Goal: Transaction & Acquisition: Purchase product/service

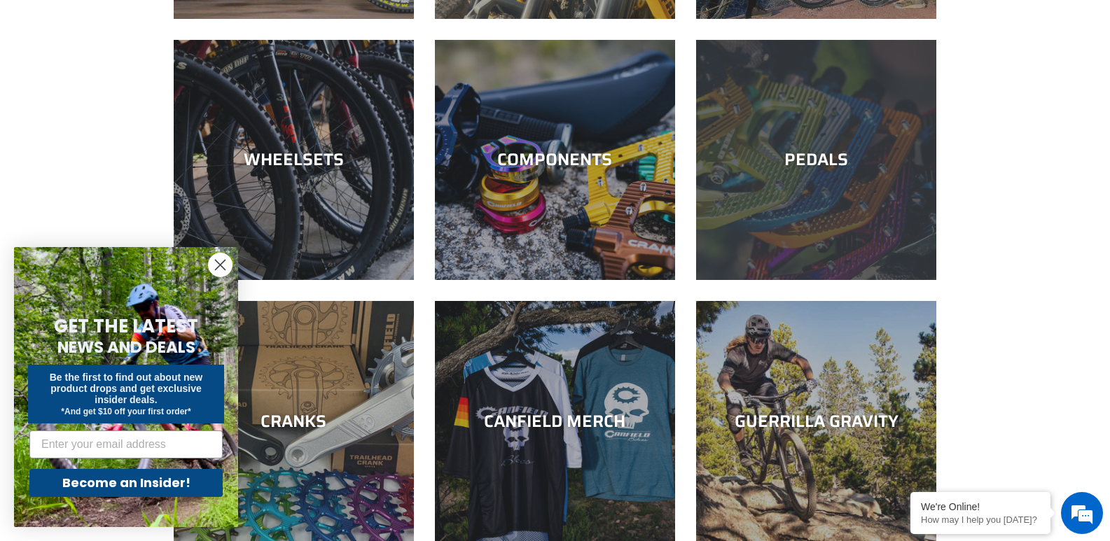
scroll to position [350, 0]
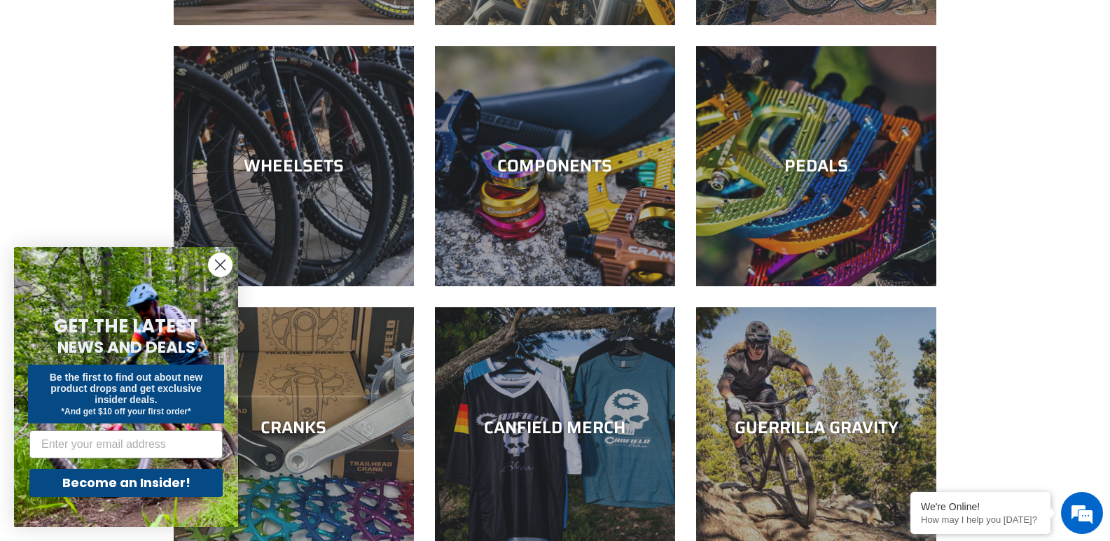
click at [43, 169] on div "NEW BIKES DEMO BIKES REAL DEALS!! WHEELSETS COMPONENTS PEDALS CRANKS" at bounding box center [555, 188] width 1110 height 807
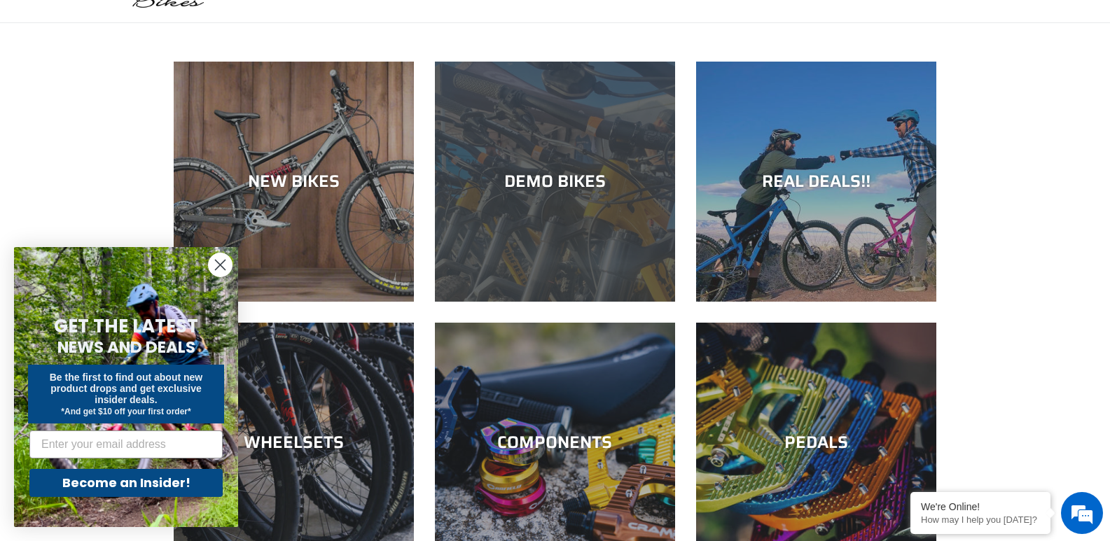
scroll to position [70, 0]
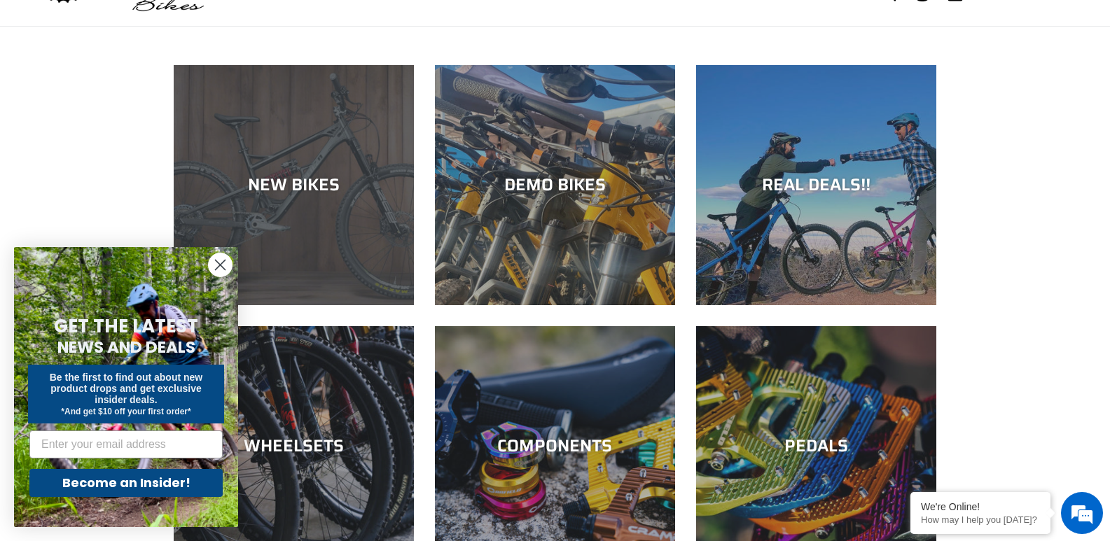
click at [362, 191] on div "NEW BIKES" at bounding box center [294, 185] width 240 height 20
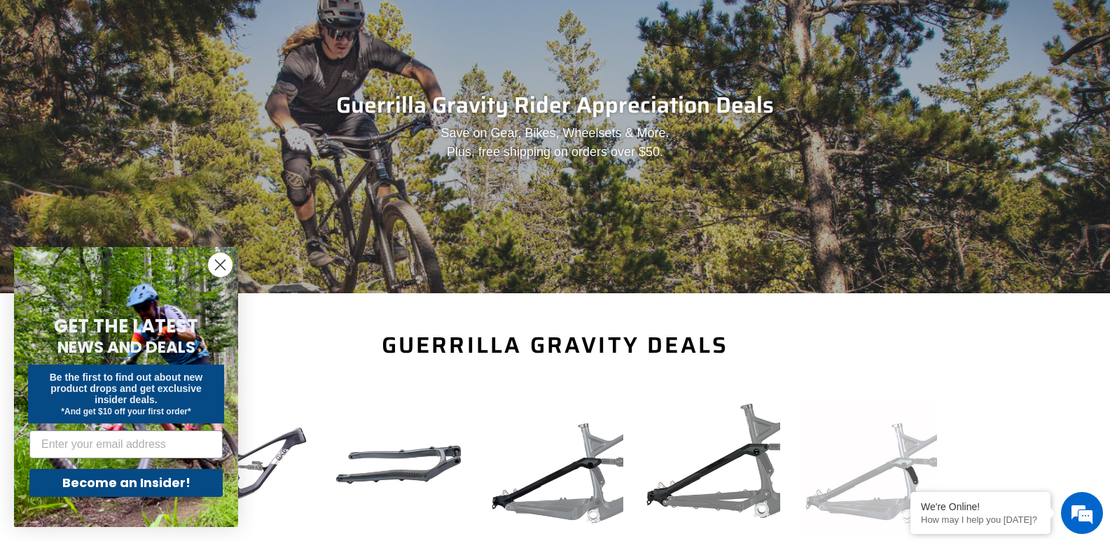
scroll to position [420, 0]
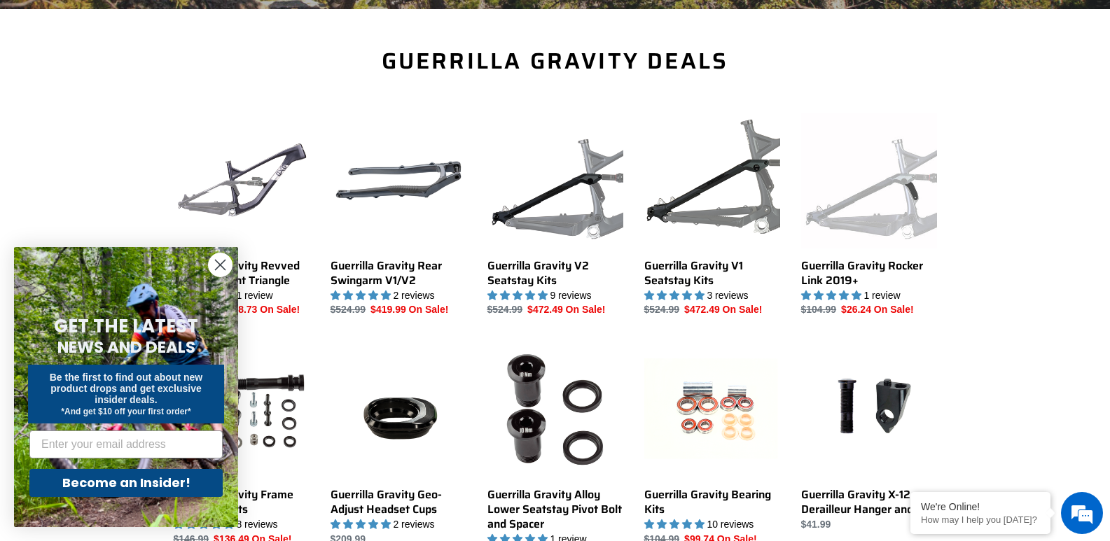
click at [211, 266] on circle "Close dialog" at bounding box center [220, 264] width 23 height 23
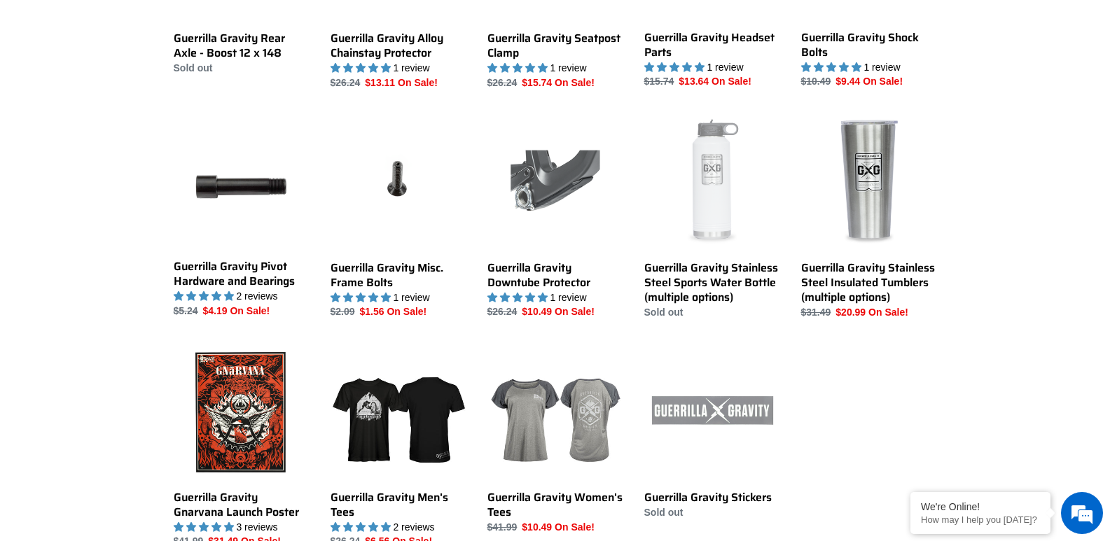
scroll to position [1120, 0]
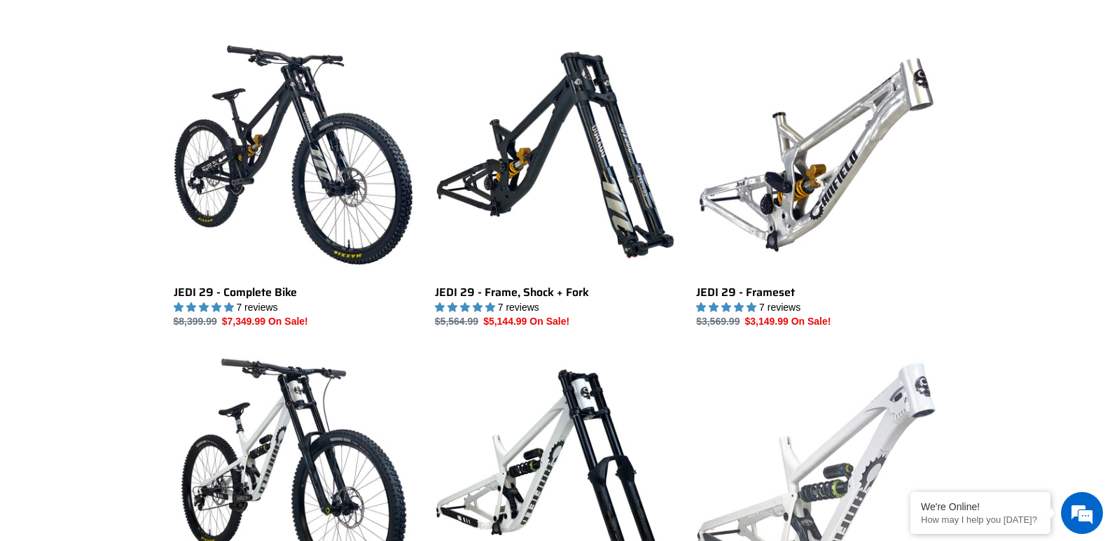
scroll to position [350, 0]
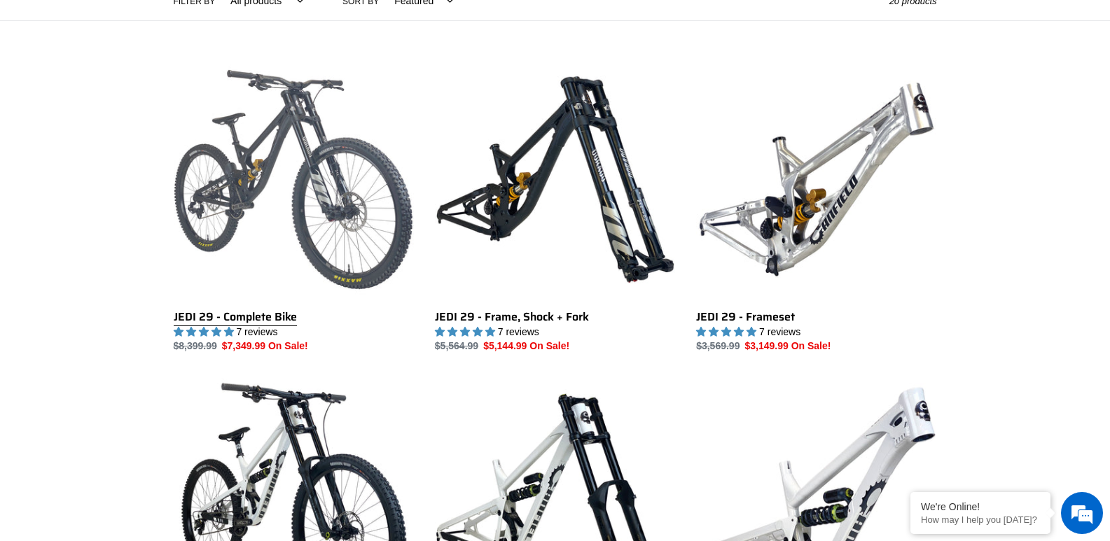
click at [320, 153] on link "JEDI 29 - Complete Bike" at bounding box center [294, 207] width 240 height 295
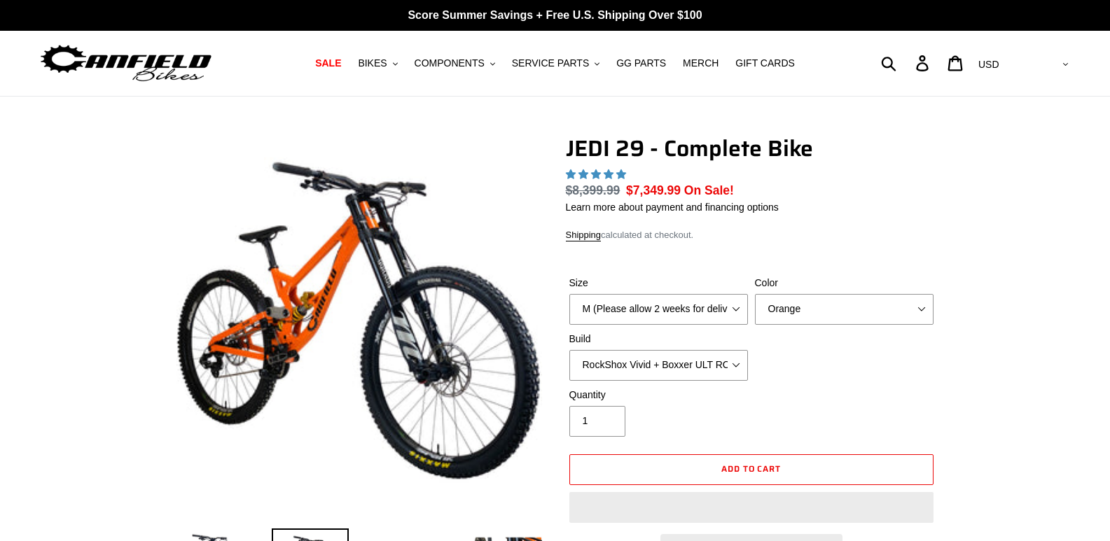
select select "highest-rating"
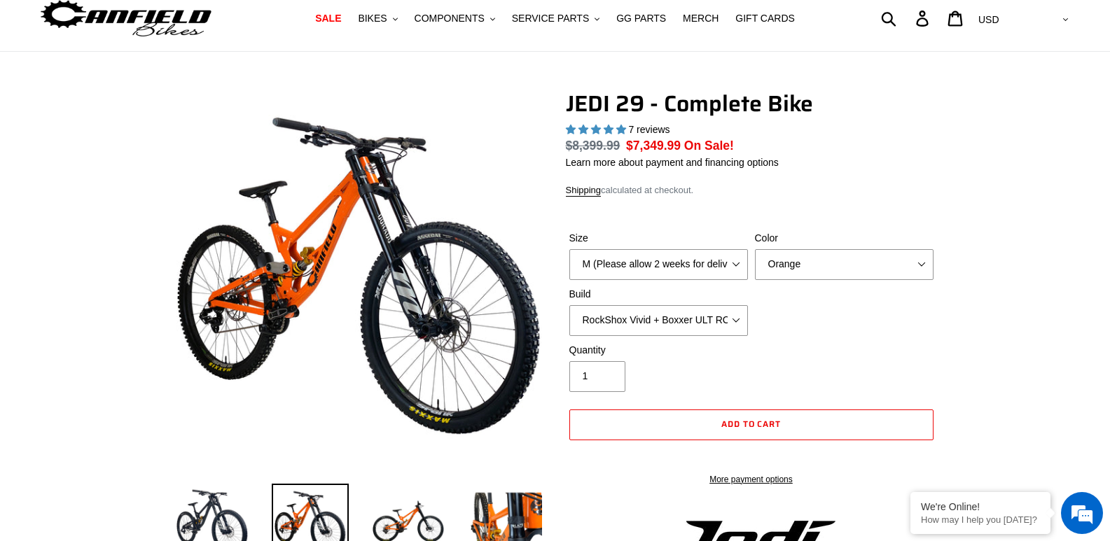
scroll to position [70, 0]
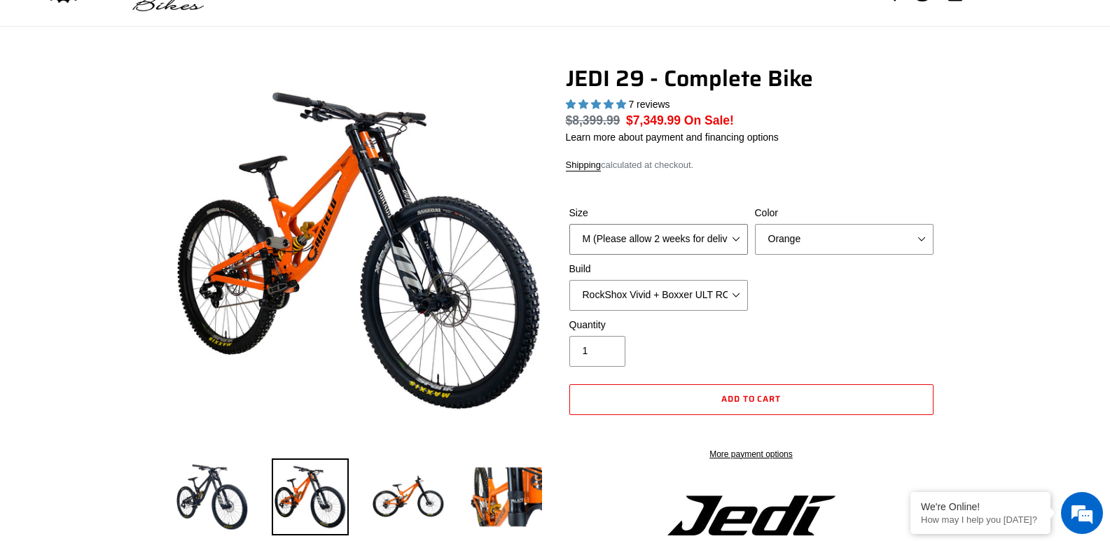
click at [630, 246] on select "M (Please allow 2 weeks for delivery) L (Please allow 2 weeks for delivery) XL …" at bounding box center [658, 239] width 179 height 31
select select "L (Please allow 2 weeks for delivery)"
click at [569, 224] on select "M (Please allow 2 weeks for delivery) L (Please allow 2 weeks for delivery) XL …" at bounding box center [658, 239] width 179 height 31
click at [853, 242] on select "Orange Stealth Black Raw" at bounding box center [844, 239] width 179 height 31
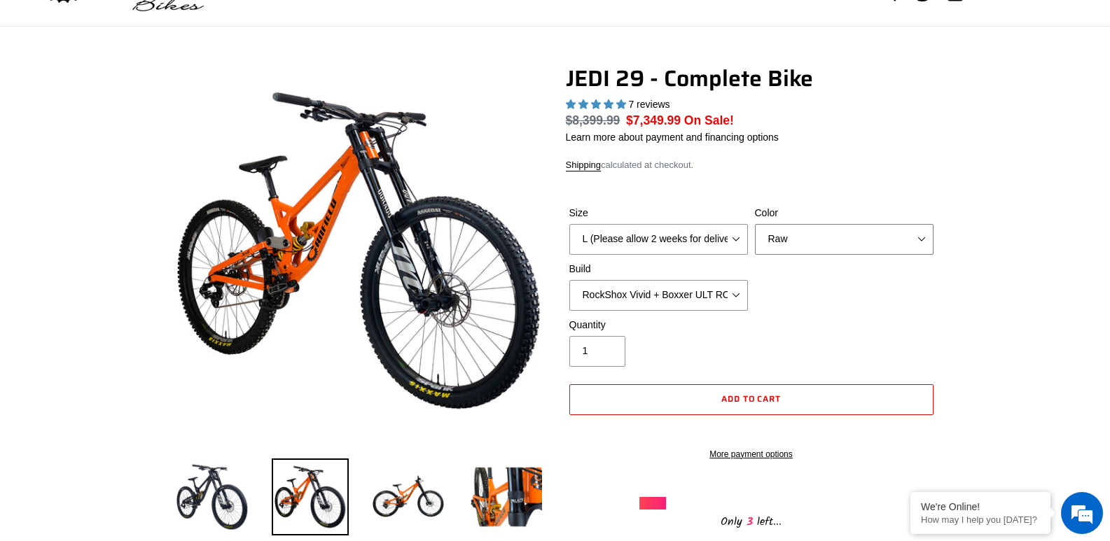
click at [755, 224] on select "Orange Stealth Black Raw" at bounding box center [844, 239] width 179 height 31
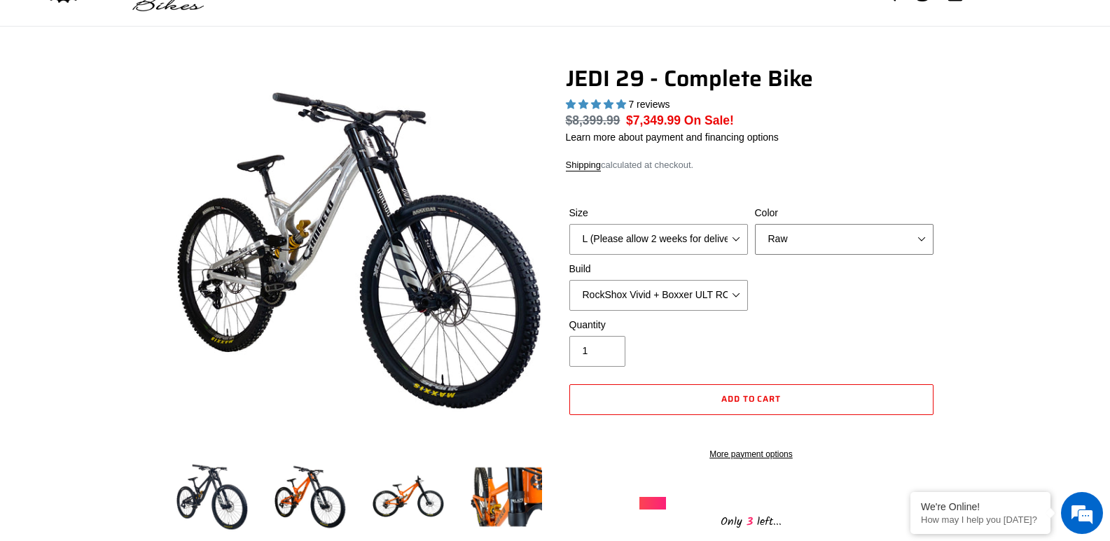
click at [804, 246] on select "Orange Stealth Black Raw" at bounding box center [844, 239] width 179 height 31
select select "Stealth Black"
click at [755, 224] on select "Orange Stealth Black Raw" at bounding box center [844, 239] width 179 height 31
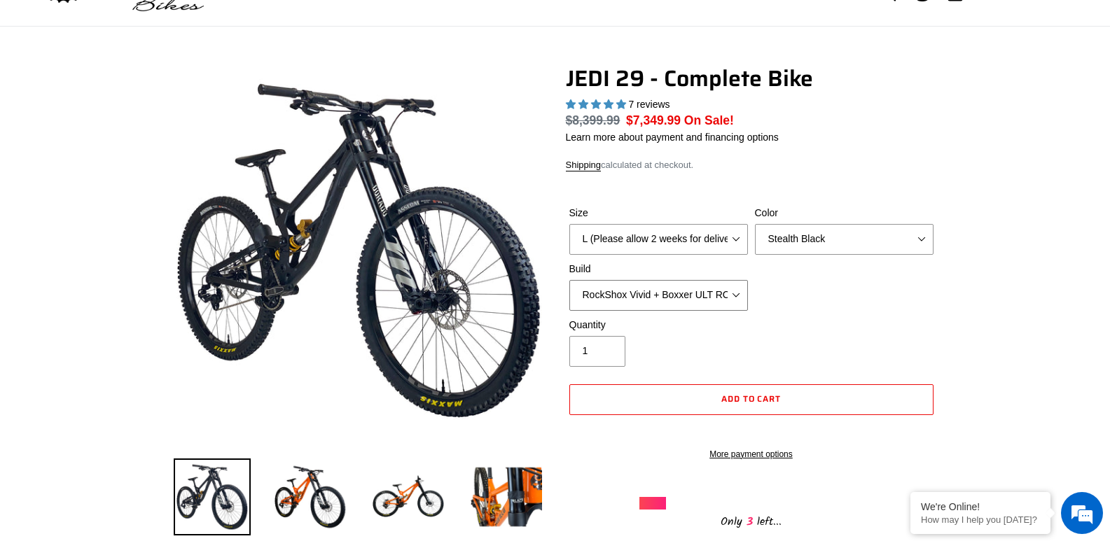
click at [591, 286] on select "RockShox Vivid + Boxxer ULT RC2 C3 200 + SRAM XO RockShox Vivid + Boxxer ULT RC…" at bounding box center [658, 295] width 179 height 31
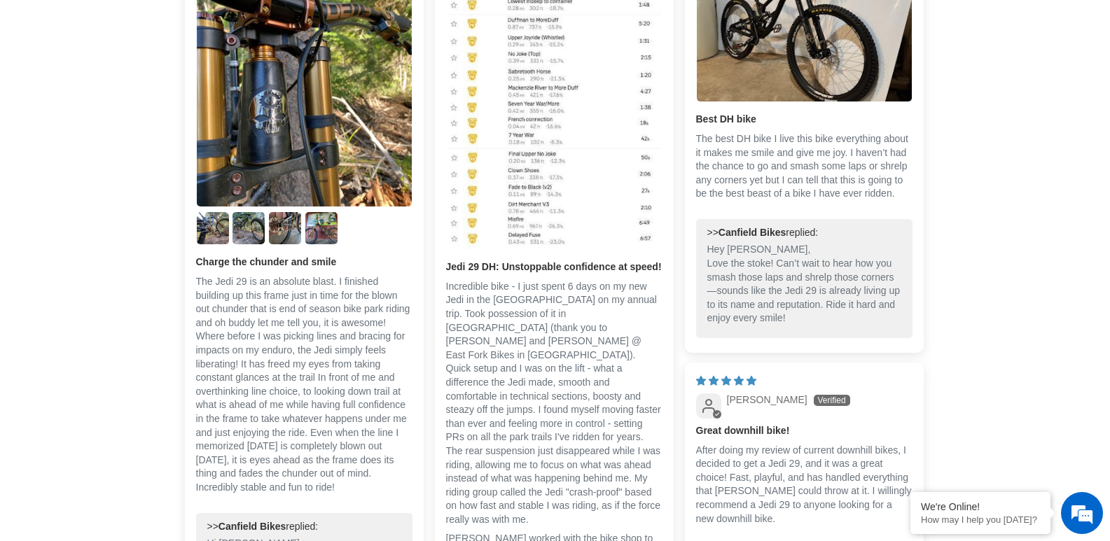
scroll to position [3641, 0]
